Goal: Information Seeking & Learning: Learn about a topic

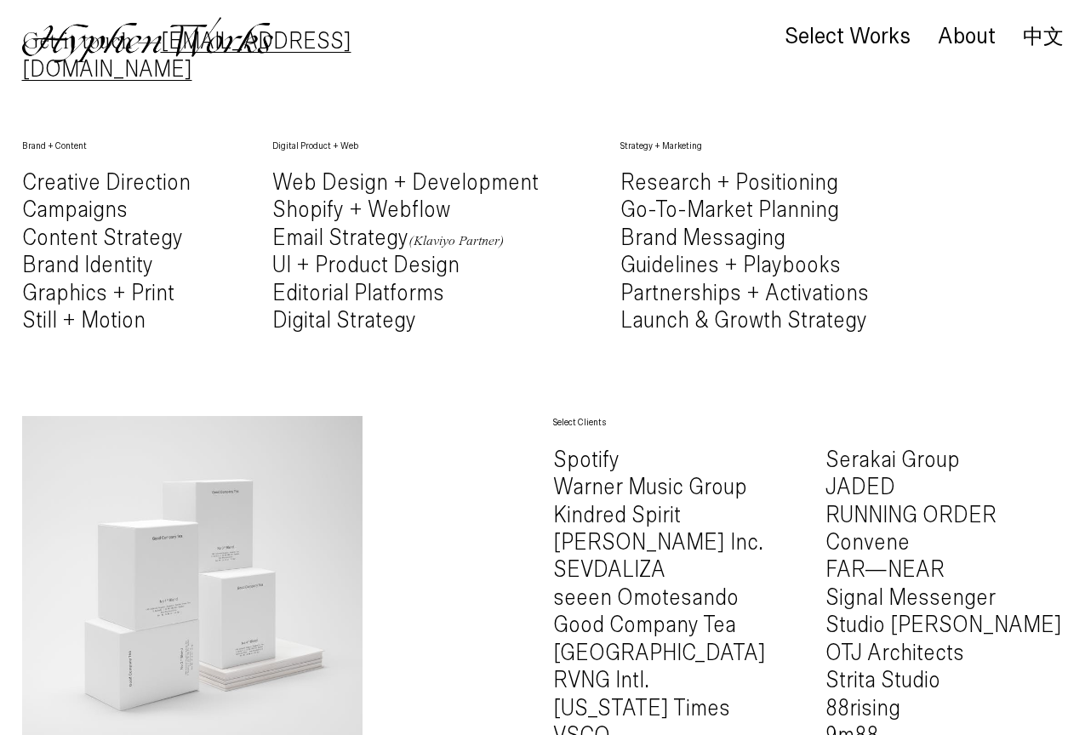
scroll to position [830, 0]
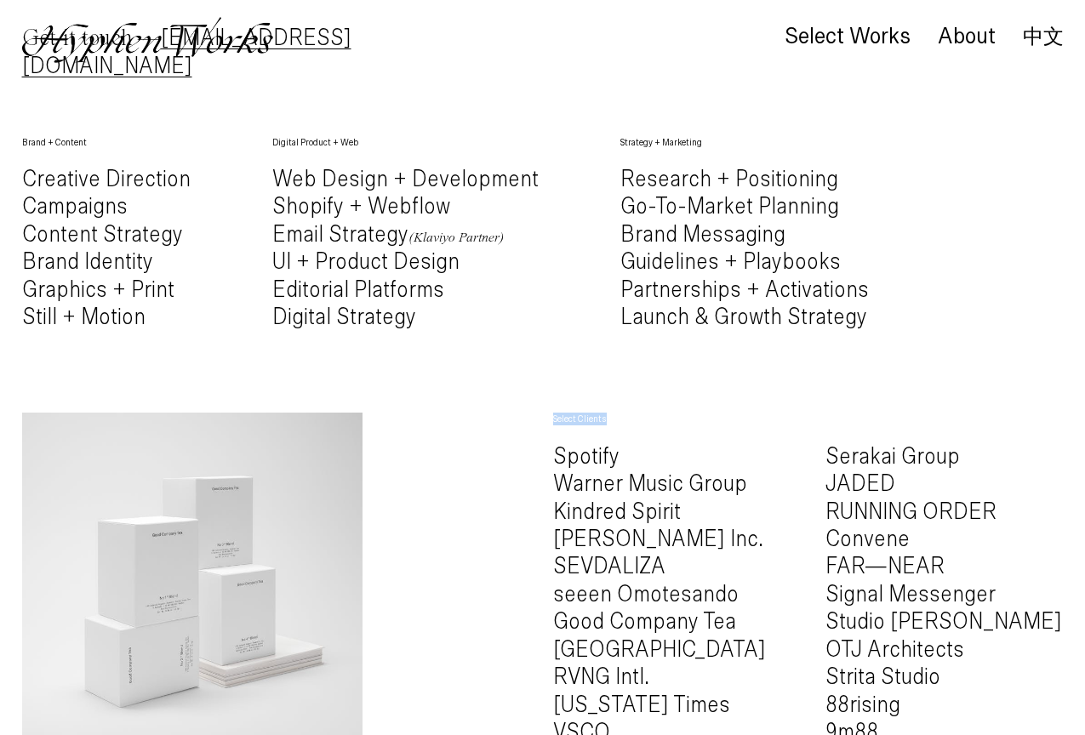
drag, startPoint x: 552, startPoint y: 382, endPoint x: 623, endPoint y: 380, distance: 70.6
click at [623, 413] on h6 "Select Clients" at bounding box center [672, 419] width 238 height 13
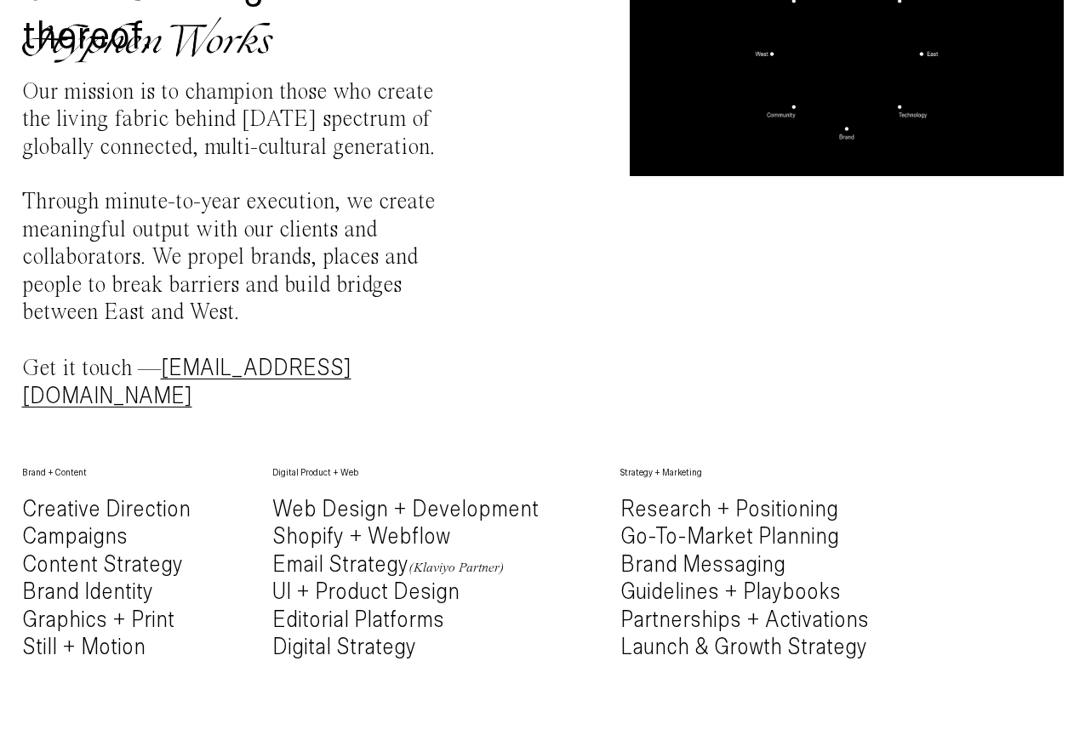
scroll to position [488, 0]
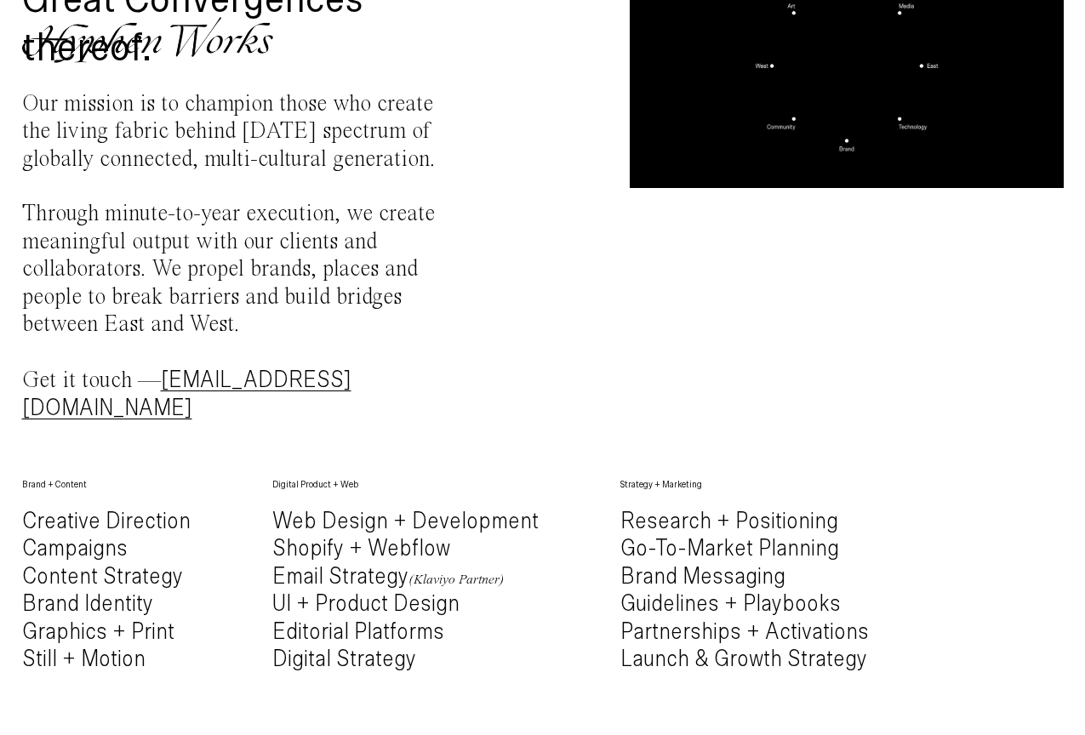
click at [518, 322] on div "A creative, web, and marketing practice bridging, shifting and making in betwee…" at bounding box center [543, 80] width 1042 height 796
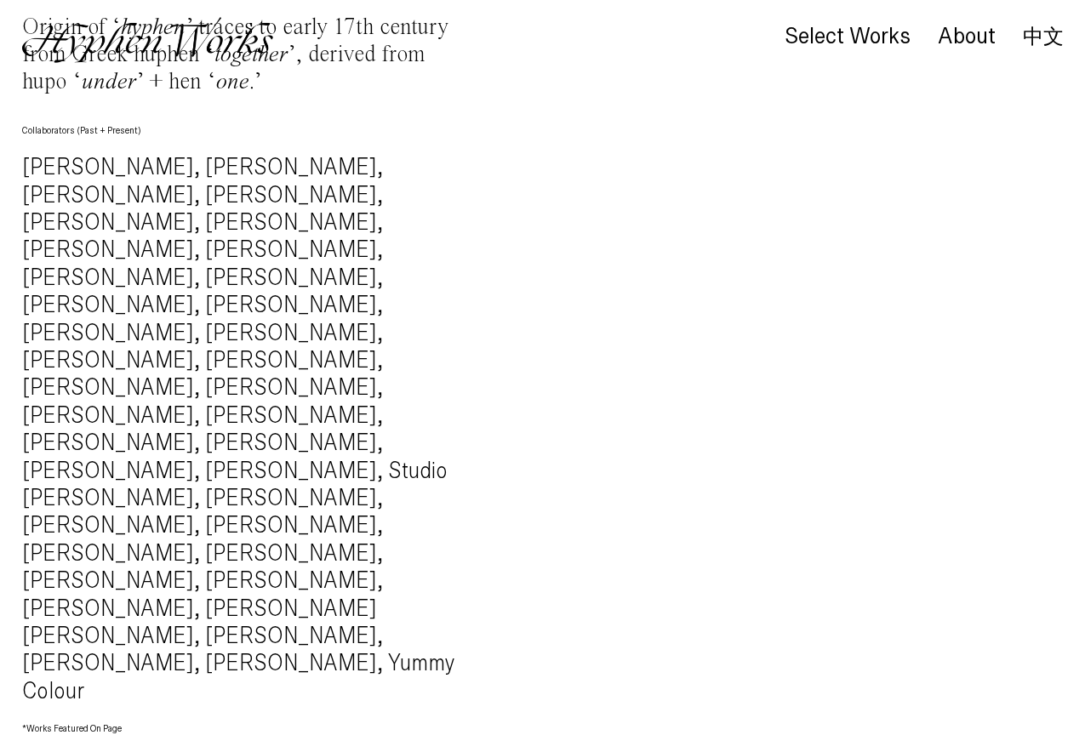
scroll to position [1698, 0]
click at [836, 31] on div "Select Works" at bounding box center [848, 37] width 126 height 24
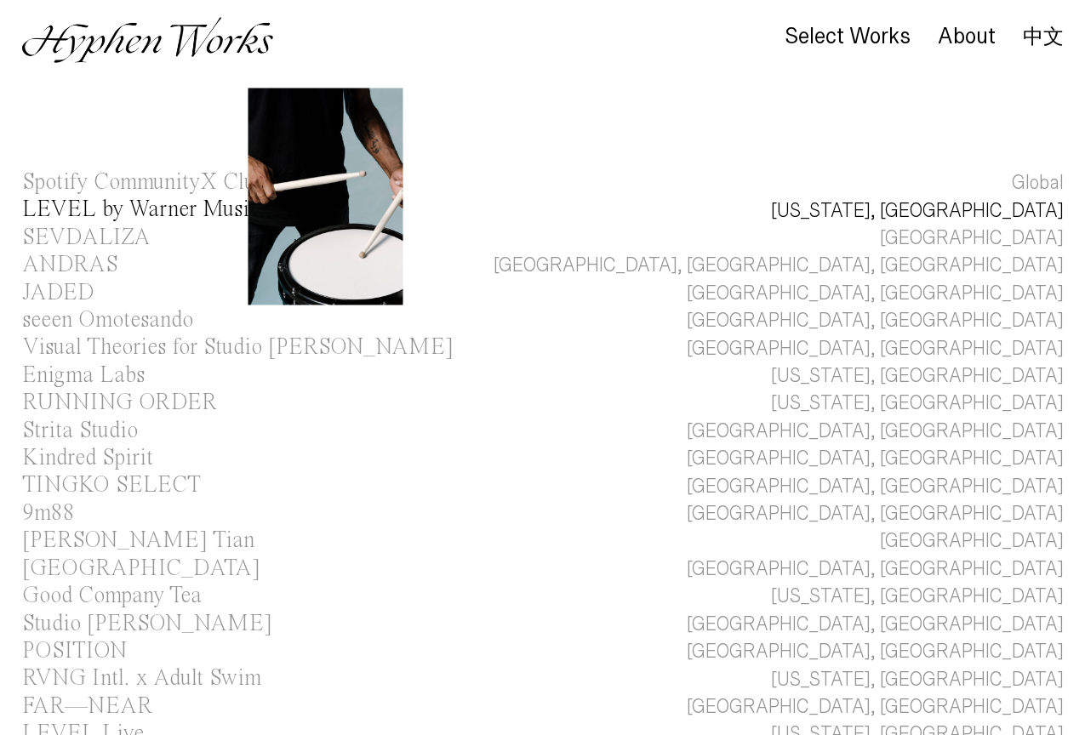
click at [110, 209] on div "LEVEL by Warner Music Group" at bounding box center [172, 209] width 301 height 23
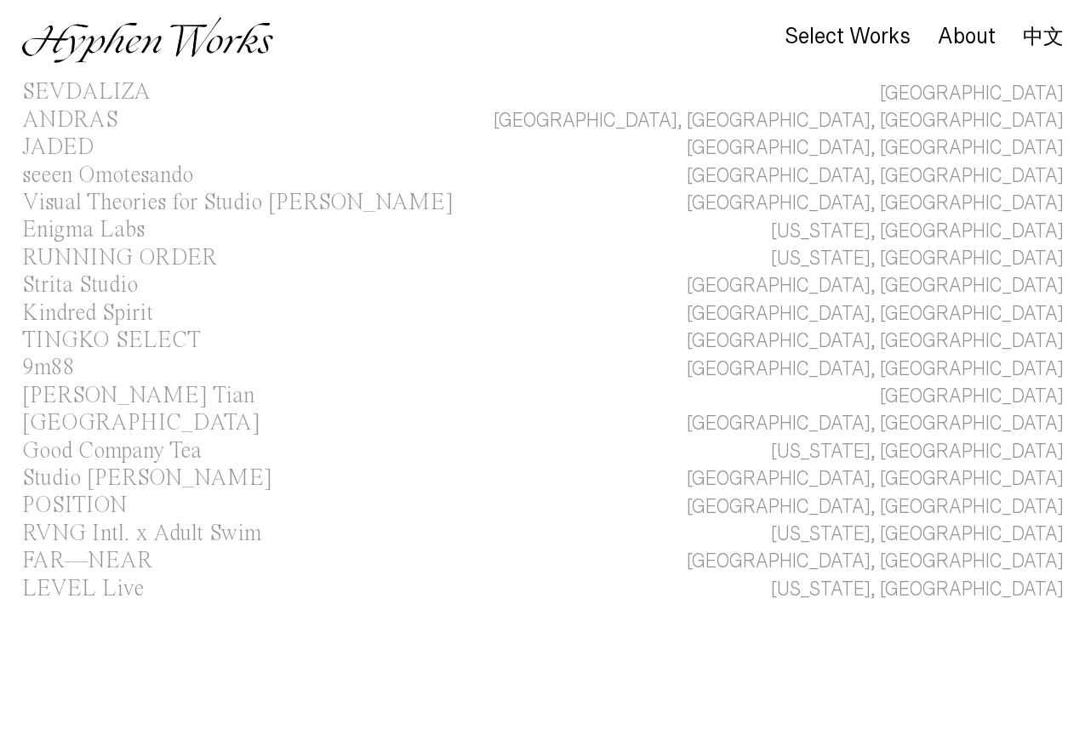
scroll to position [960, 0]
